Goal: Information Seeking & Learning: Learn about a topic

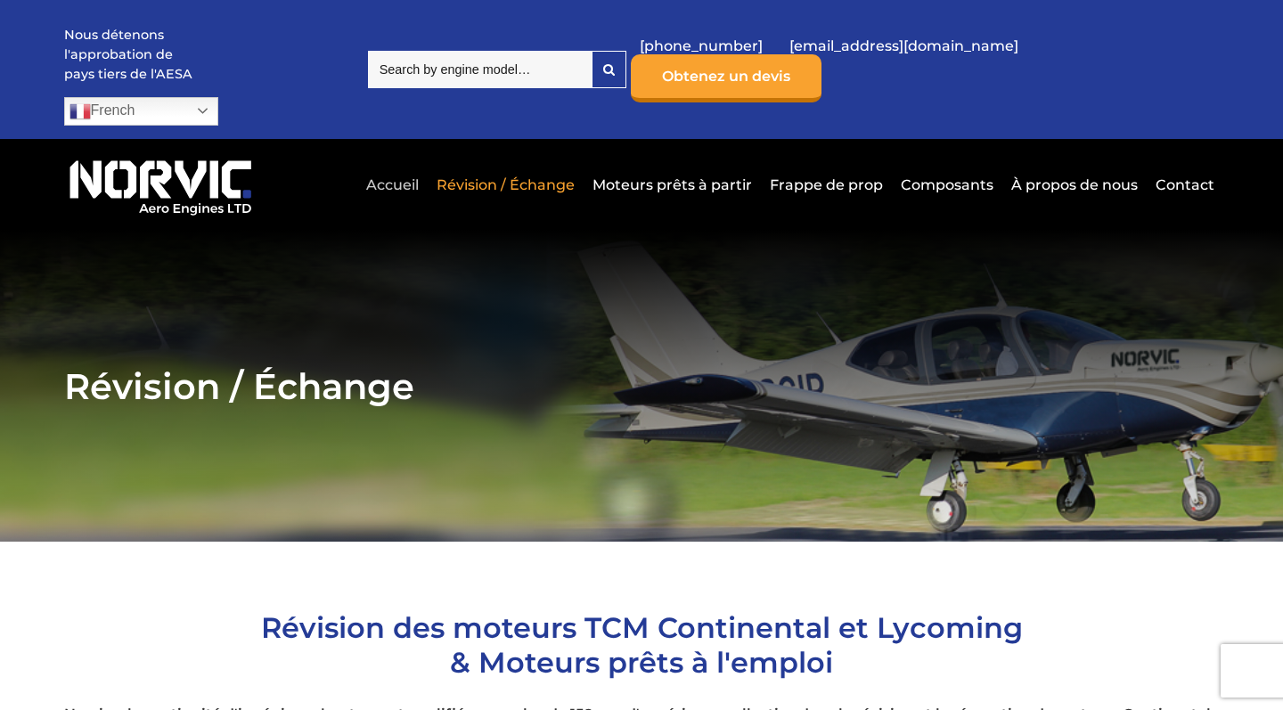
click at [401, 163] on link "Accueil" at bounding box center [392, 185] width 61 height 44
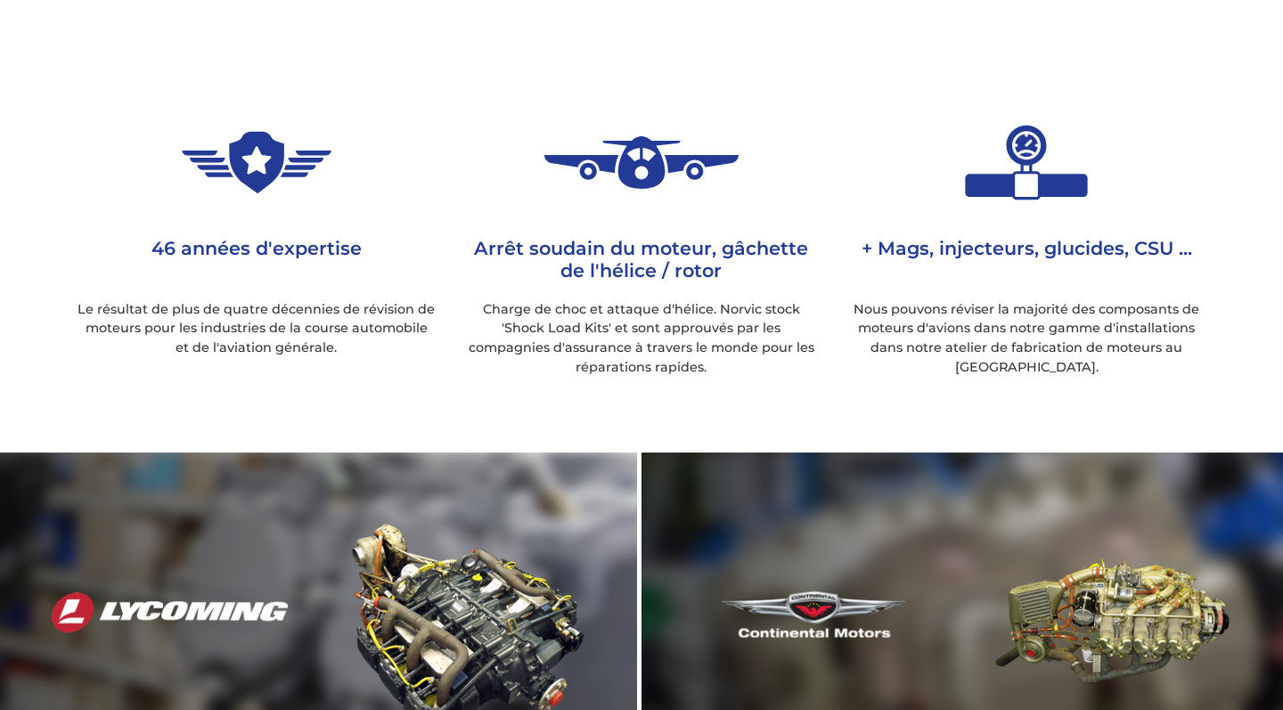
scroll to position [1852, 0]
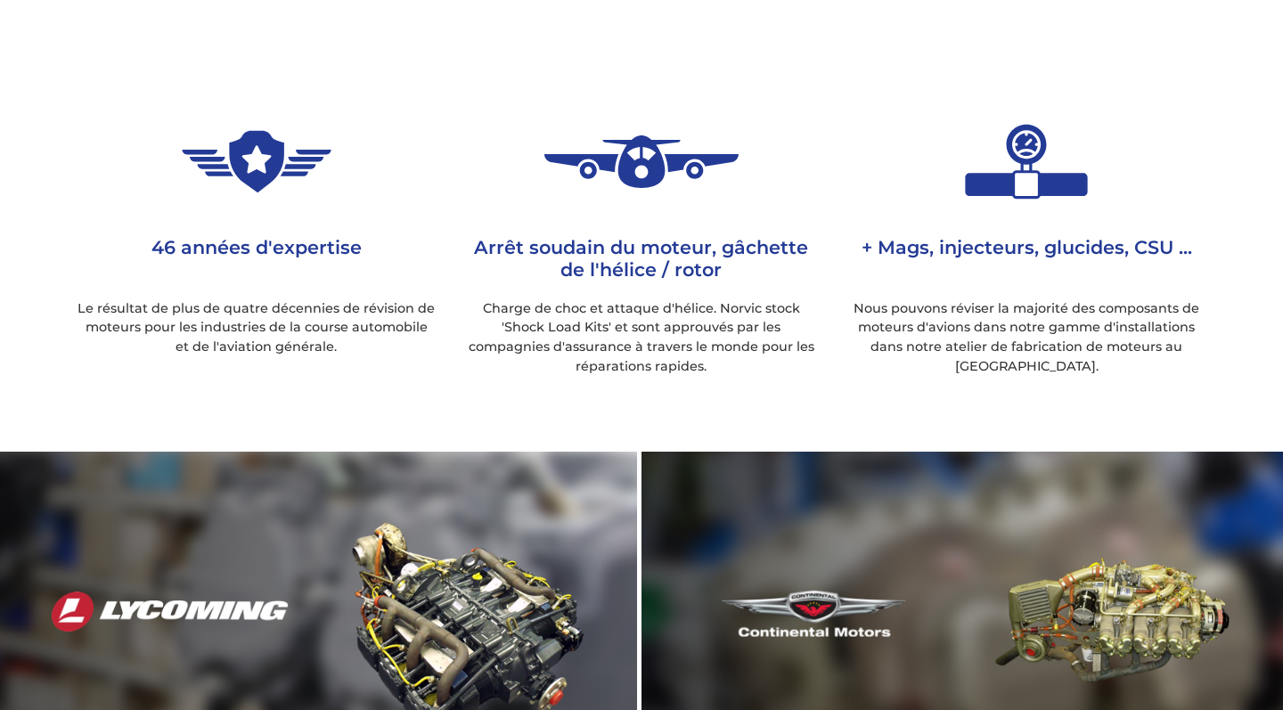
click at [639, 236] on h3 "Arrêt soudain du moteur, gâchette de l'hélice / rotor" at bounding box center [641, 258] width 358 height 45
click at [632, 299] on p "Charge de choc et attaque d'hélice. Norvic stock 'Shock Load Kits' et sont appr…" at bounding box center [641, 337] width 358 height 77
click at [639, 299] on p "Charge de choc et attaque d'hélice. Norvic stock 'Shock Load Kits' et sont appr…" at bounding box center [641, 337] width 358 height 77
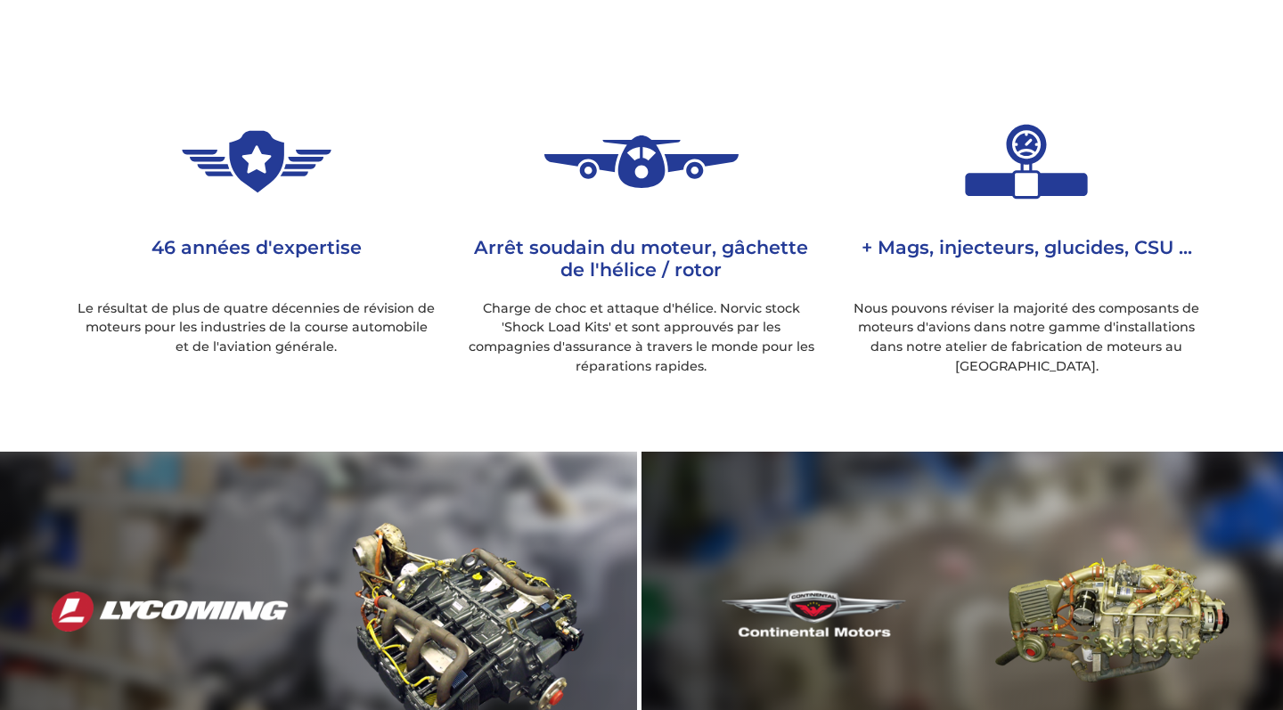
click at [639, 299] on p "Charge de choc et attaque d'hélice. Norvic stock 'Shock Load Kits' et sont appr…" at bounding box center [641, 337] width 358 height 77
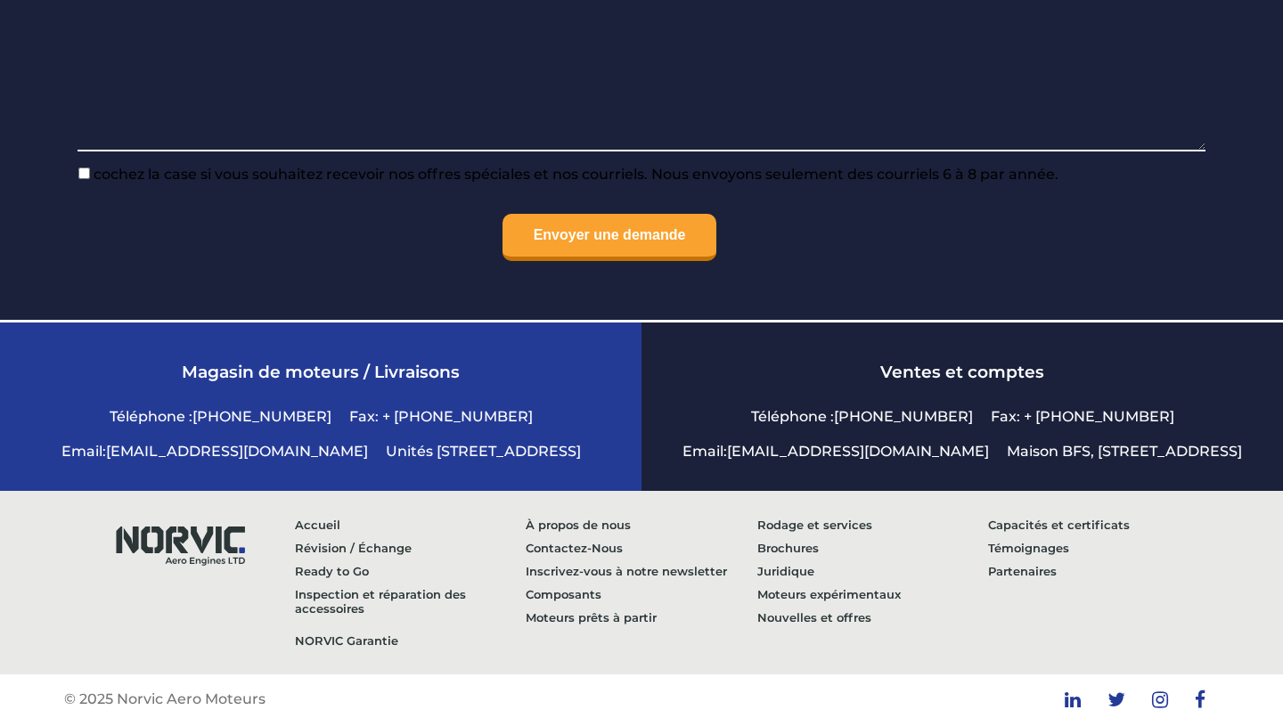
scroll to position [4264, 0]
